Goal: Book appointment/travel/reservation

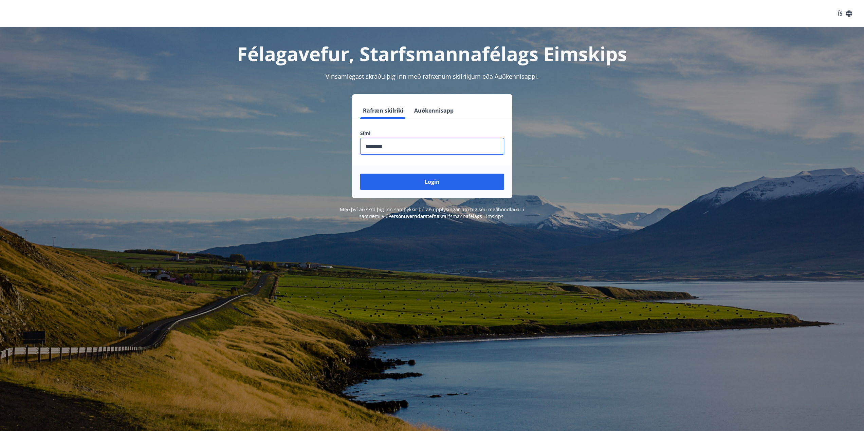
type input "********"
click at [360, 174] on button "Login" at bounding box center [432, 182] width 144 height 16
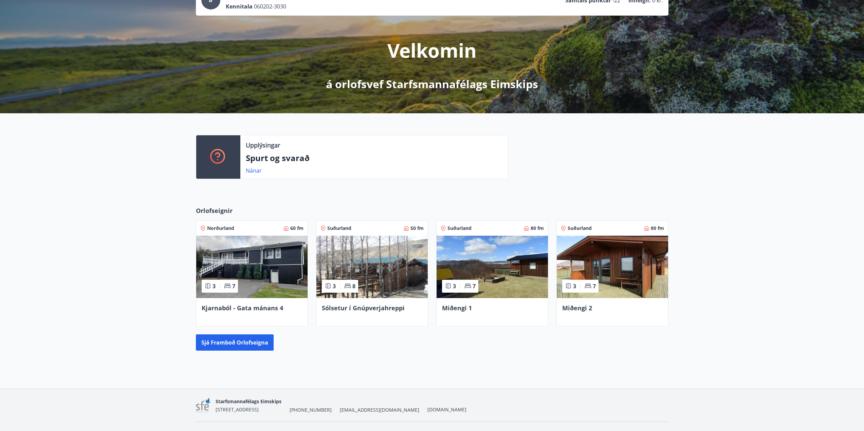
scroll to position [71, 0]
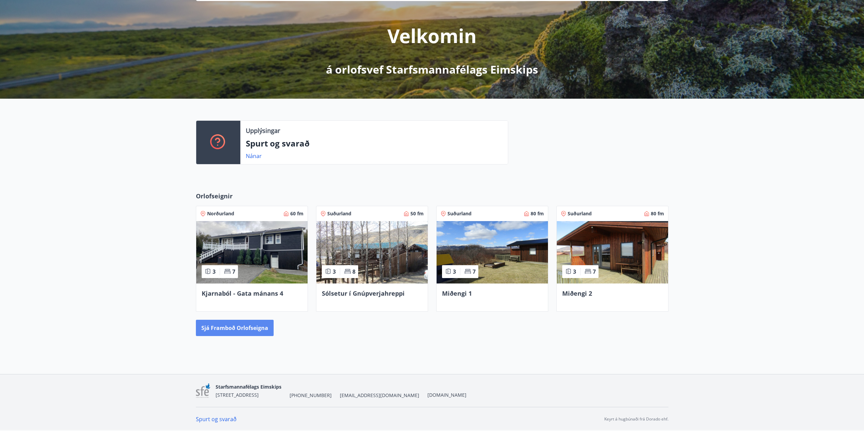
click at [242, 328] on button "Sjá framboð orlofseigna" at bounding box center [235, 328] width 78 height 16
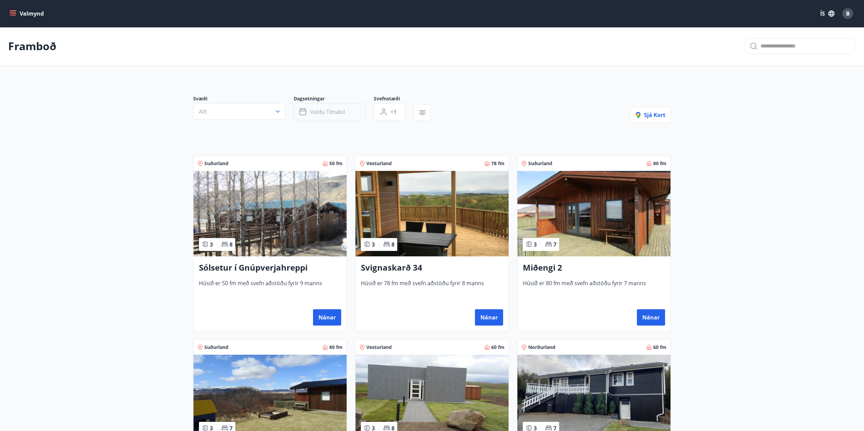
click at [316, 116] on button "Veldu tímabil" at bounding box center [330, 112] width 72 height 17
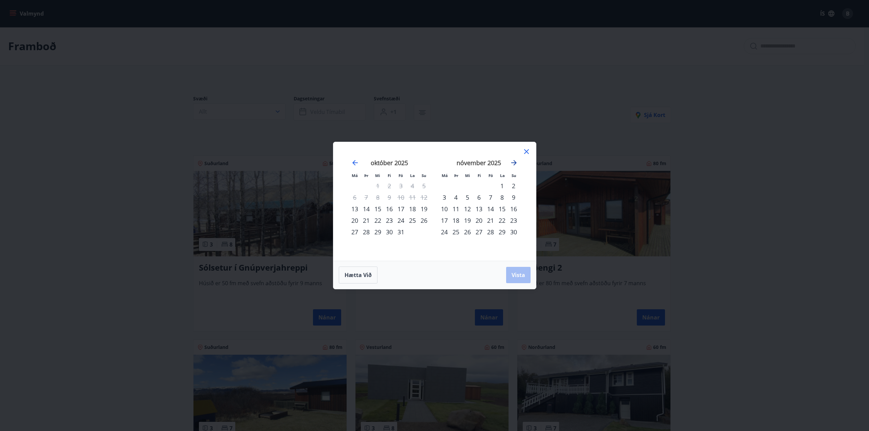
click at [511, 163] on icon "Move forward to switch to the next month." at bounding box center [514, 163] width 8 height 8
click at [512, 163] on icon "Move forward to switch to the next month." at bounding box center [513, 162] width 5 height 5
click at [513, 162] on icon "Move forward to switch to the next month." at bounding box center [514, 163] width 8 height 8
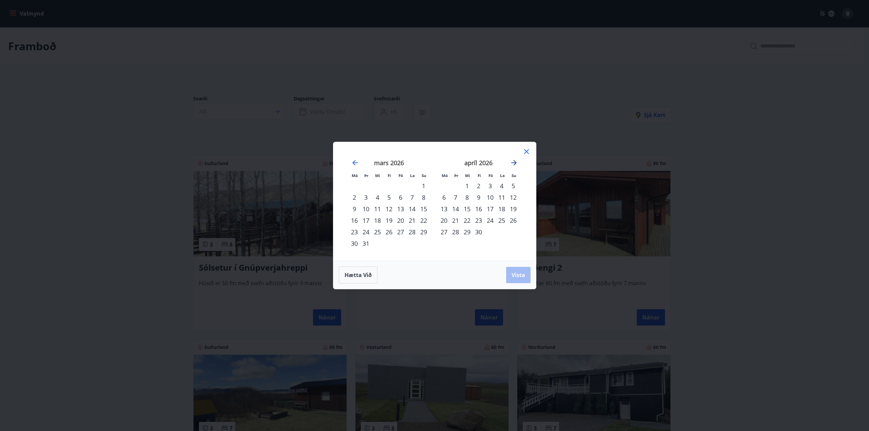
click at [513, 162] on icon "Move forward to switch to the next month." at bounding box center [514, 163] width 8 height 8
click at [515, 162] on icon "Move forward to switch to the next month." at bounding box center [513, 162] width 5 height 5
click at [352, 161] on icon "Move backward to switch to the previous month." at bounding box center [355, 163] width 8 height 8
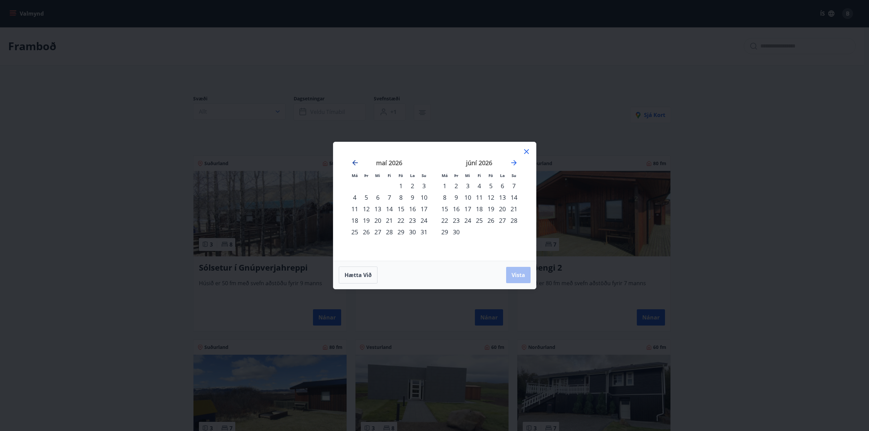
click at [352, 161] on icon "Move backward to switch to the previous month." at bounding box center [355, 163] width 8 height 8
click at [353, 161] on icon "Move backward to switch to the previous month." at bounding box center [355, 163] width 8 height 8
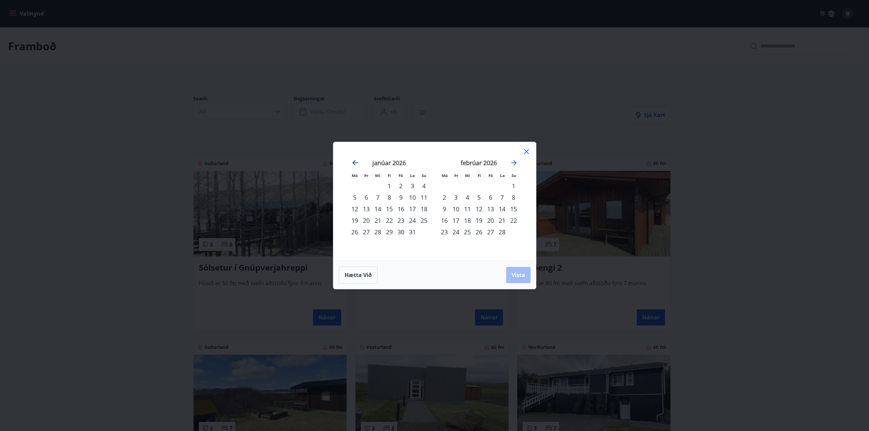
click at [353, 161] on icon "Move backward to switch to the previous month." at bounding box center [355, 163] width 8 height 8
click at [514, 166] on icon "Move forward to switch to the next month." at bounding box center [514, 163] width 8 height 8
click at [489, 195] on div "6" at bounding box center [491, 198] width 12 height 12
click at [504, 198] on div "7" at bounding box center [502, 198] width 12 height 12
click at [510, 197] on div "8" at bounding box center [514, 198] width 12 height 12
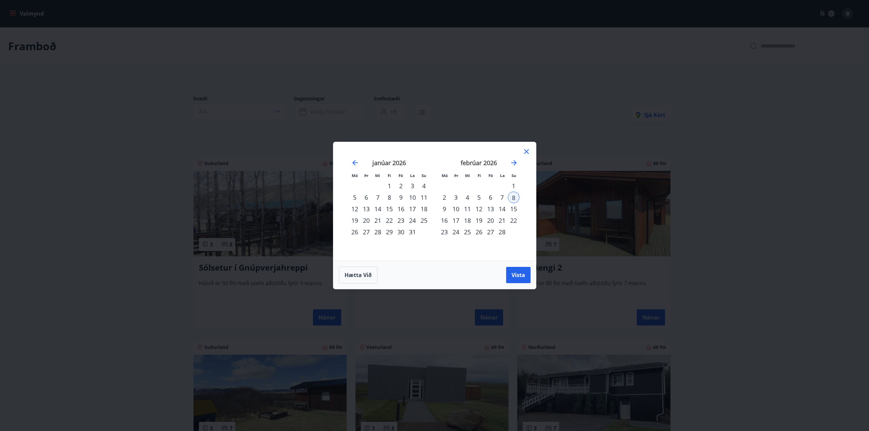
click at [493, 196] on div "6" at bounding box center [491, 198] width 12 height 12
click at [499, 197] on div "7" at bounding box center [502, 198] width 12 height 12
click at [488, 196] on div "6" at bounding box center [491, 198] width 12 height 12
click at [491, 188] on td "Calendar" at bounding box center [491, 186] width 12 height 12
click at [493, 197] on div "6" at bounding box center [491, 198] width 12 height 12
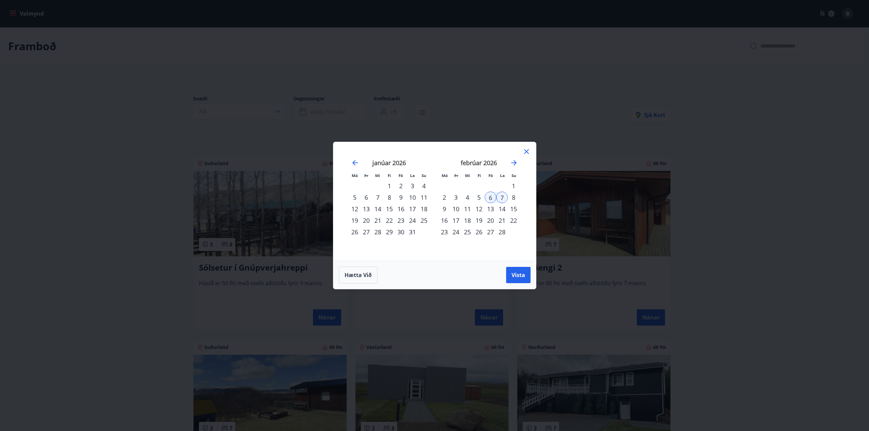
click at [506, 198] on div "7" at bounding box center [502, 198] width 12 height 12
click at [512, 198] on div "8" at bounding box center [514, 198] width 12 height 12
click at [490, 197] on div "6" at bounding box center [491, 198] width 12 height 12
click at [519, 202] on div "febrúar 2026 1 2 3 4 5 6 7 8 9 10 11 12 13 14 15 16 17 18 19 20 21 22 23 24 25 …" at bounding box center [479, 205] width 90 height 111
click at [516, 199] on div "8" at bounding box center [514, 198] width 12 height 12
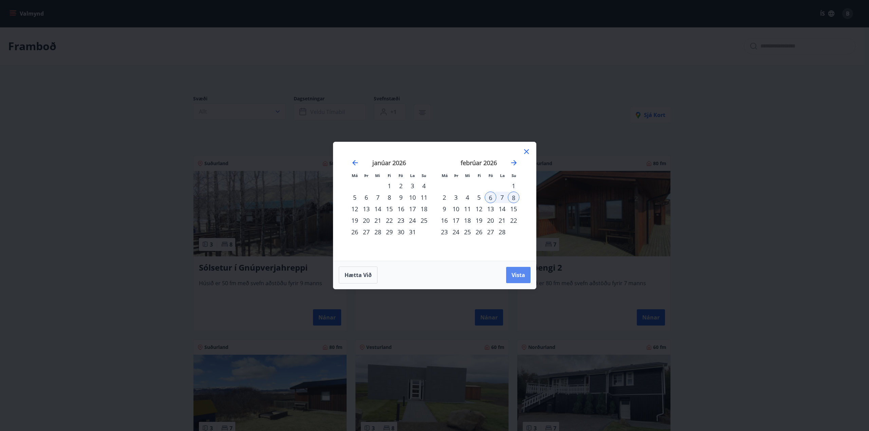
drag, startPoint x: 515, startPoint y: 274, endPoint x: 496, endPoint y: 276, distance: 18.7
click at [515, 274] on span "Vista" at bounding box center [519, 275] width 14 height 7
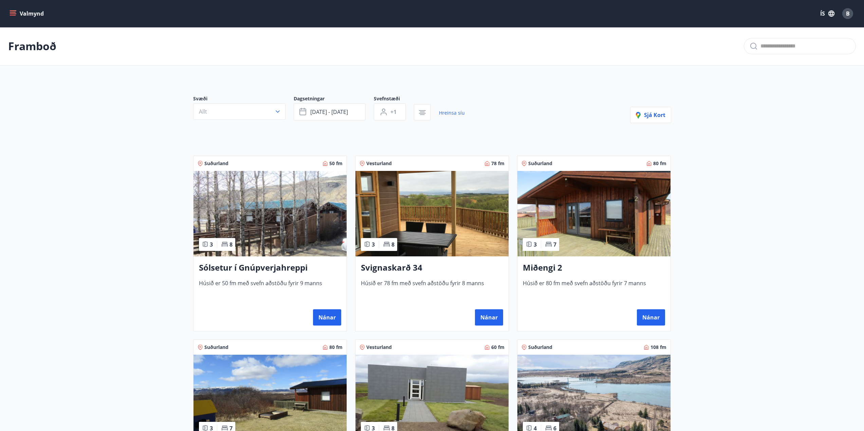
click at [20, 10] on button "Valmynd" at bounding box center [27, 13] width 38 height 12
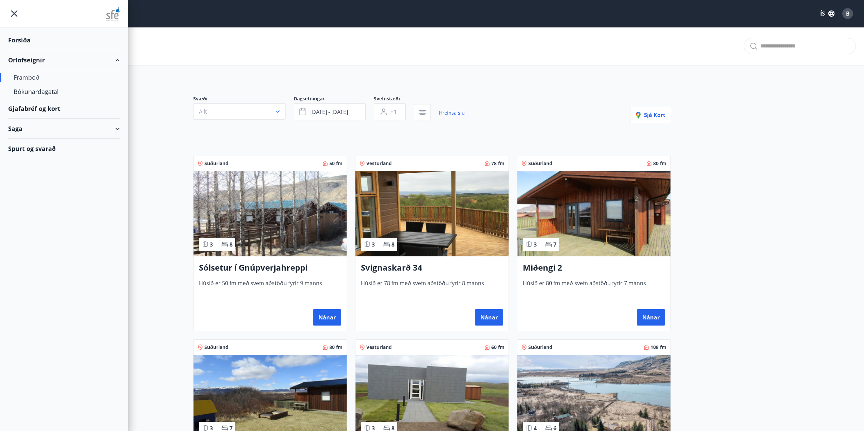
click at [112, 13] on img at bounding box center [113, 14] width 14 height 14
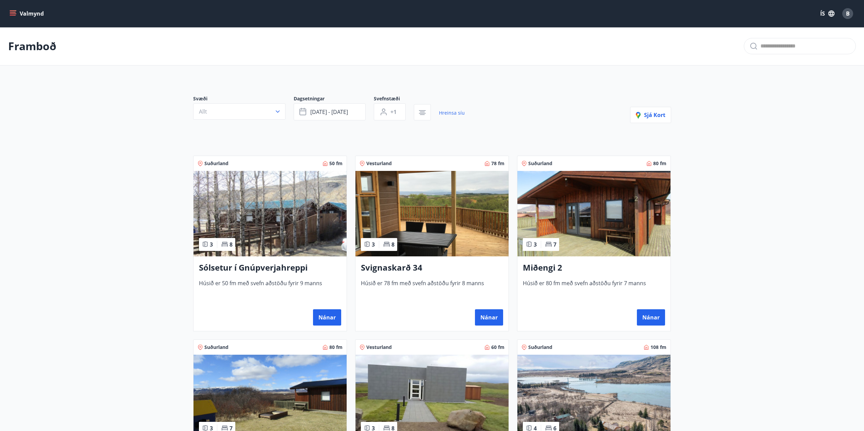
click at [6, 8] on div "Valmynd ÍS B" at bounding box center [432, 13] width 864 height 27
click at [8, 12] on div "Valmynd ÍS B" at bounding box center [432, 13] width 864 height 27
click at [8, 12] on button "Valmynd" at bounding box center [27, 13] width 38 height 12
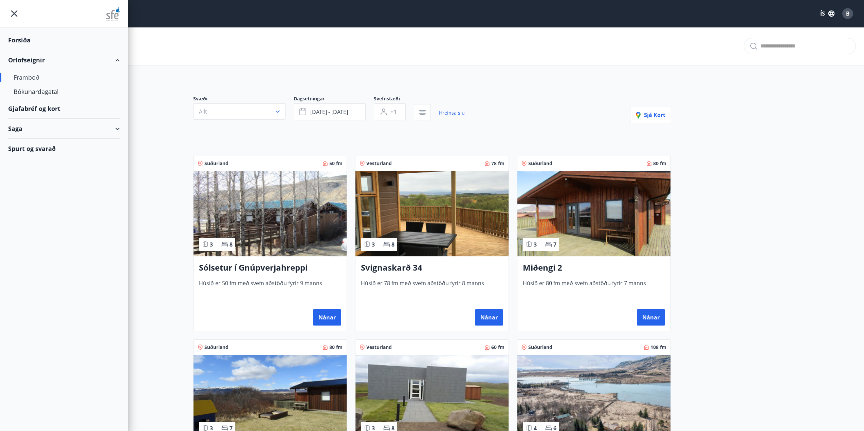
click at [27, 43] on div "Forsíða" at bounding box center [64, 40] width 112 height 20
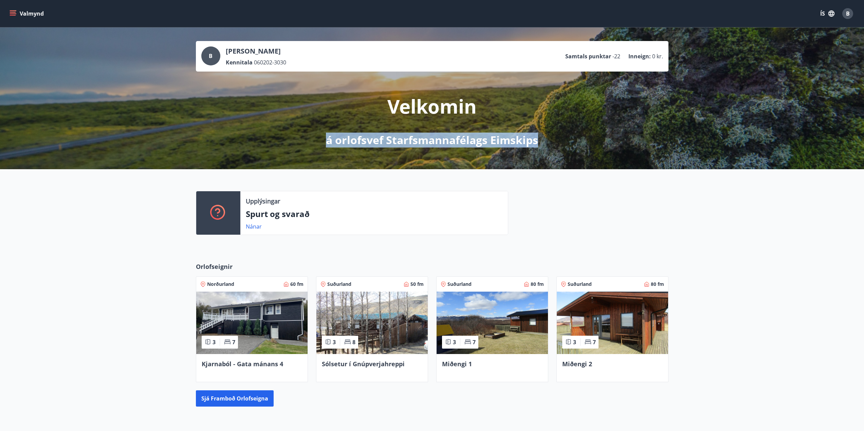
drag, startPoint x: 326, startPoint y: 140, endPoint x: 552, endPoint y: 134, distance: 225.5
click at [552, 134] on div "Velkomin á orlofsvef Starfsmannafélags Eimskips" at bounding box center [432, 110] width 380 height 76
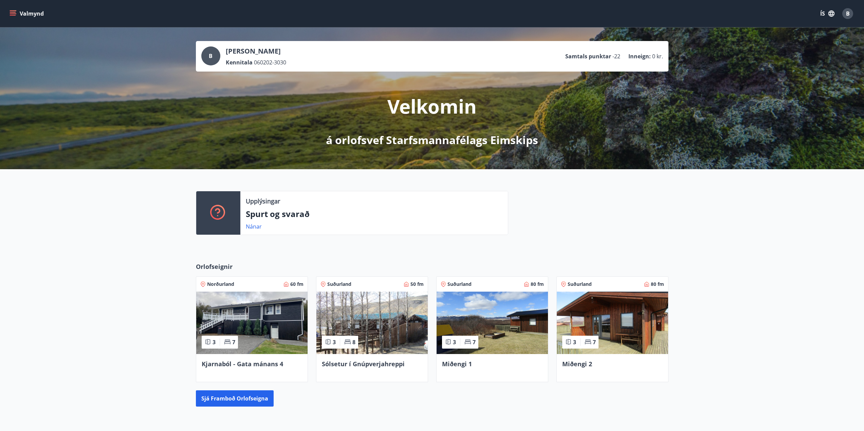
click at [540, 160] on div "B Baldur Sverrisson Kennitala 060202-3030 Samtals punktar -22 Inneign : 0 kr. V…" at bounding box center [432, 98] width 864 height 142
click at [17, 18] on button "Valmynd" at bounding box center [27, 13] width 38 height 12
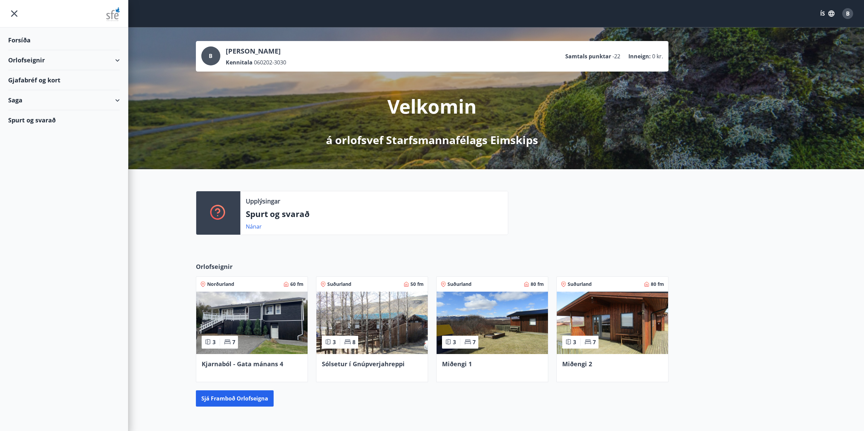
click at [35, 78] on div "Gjafabréf og kort" at bounding box center [64, 80] width 112 height 20
